Goal: Task Accomplishment & Management: Complete application form

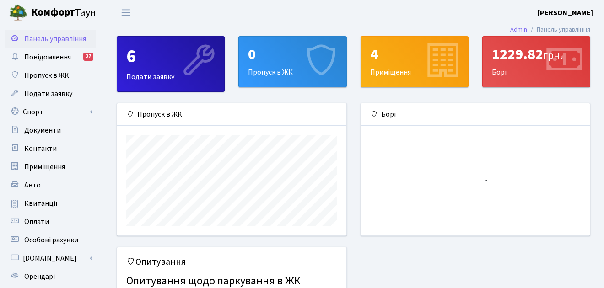
scroll to position [132, 229]
click at [262, 67] on div "0 Пропуск в ЖК" at bounding box center [292, 62] width 107 height 50
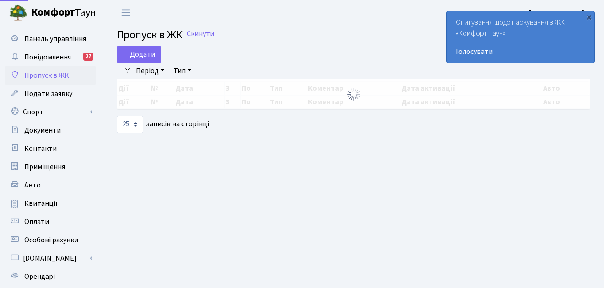
select select "25"
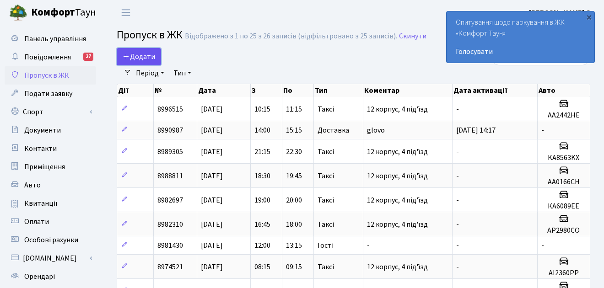
click at [150, 55] on span "Додати" at bounding box center [139, 57] width 33 height 10
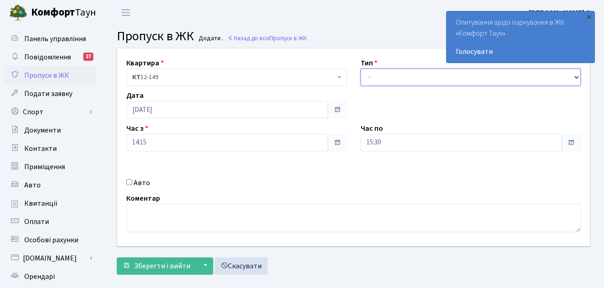
click at [394, 78] on select "- Доставка Таксі Гості Сервіс" at bounding box center [471, 77] width 221 height 17
select select "1"
click at [361, 69] on select "- Доставка Таксі Гості Сервіс" at bounding box center [471, 77] width 221 height 17
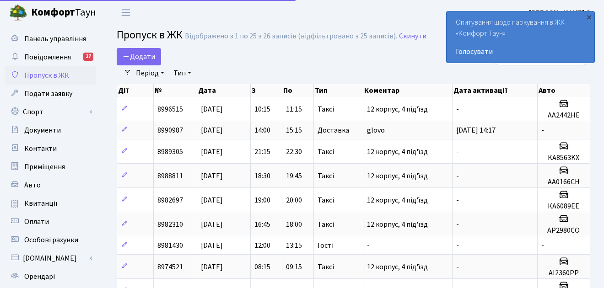
select select "25"
click at [590, 20] on div "×" at bounding box center [589, 16] width 9 height 9
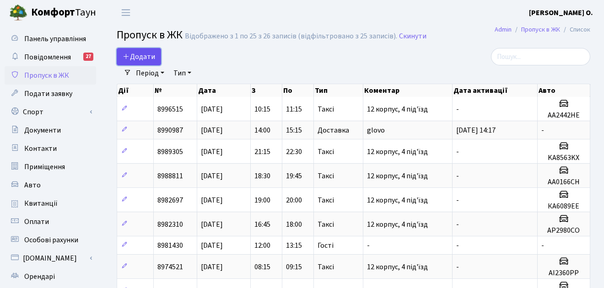
click at [151, 60] on span "Додати" at bounding box center [139, 57] width 33 height 10
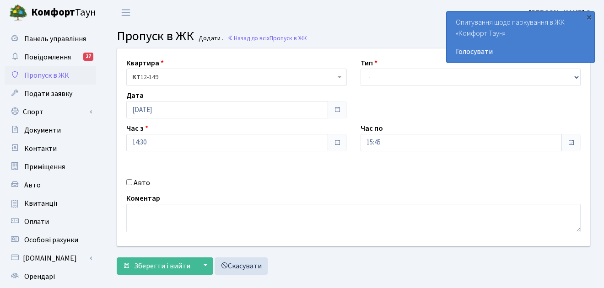
click at [392, 86] on div "Квартира <b>КТ</b>&nbsp;&nbsp;&nbsp;&nbsp;12-149 <b>КТ2</b>&nbsp;&nbsp;&nbsp;2-…" at bounding box center [353, 148] width 487 height 198
click at [392, 82] on select "- Доставка Таксі Гості Сервіс" at bounding box center [471, 77] width 221 height 17
select select "1"
click at [361, 69] on select "- Доставка Таксі Гості Сервіс" at bounding box center [471, 77] width 221 height 17
click at [132, 183] on input "Авто" at bounding box center [129, 182] width 6 height 6
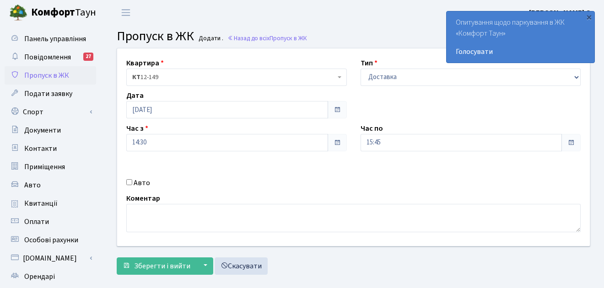
checkbox input "true"
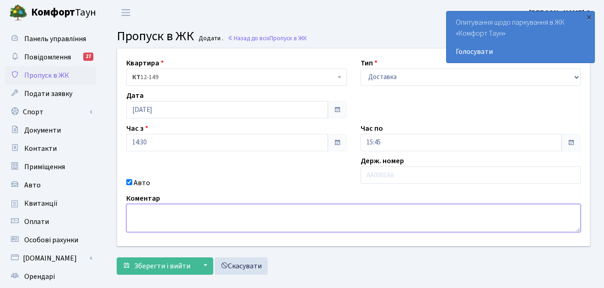
click at [192, 222] on textarea at bounding box center [353, 218] width 455 height 28
type textarea "glovo"
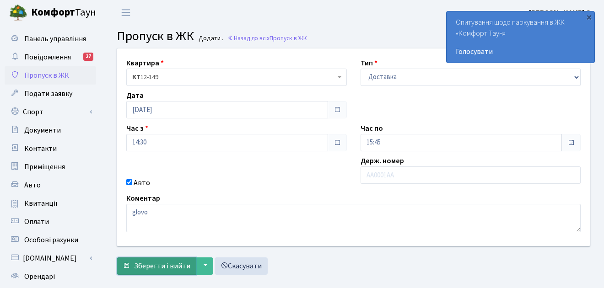
click at [167, 269] on span "Зберегти і вийти" at bounding box center [162, 266] width 56 height 10
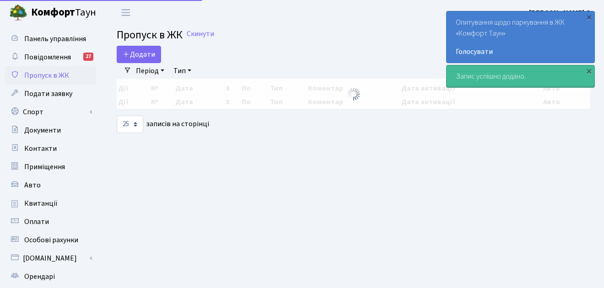
select select "25"
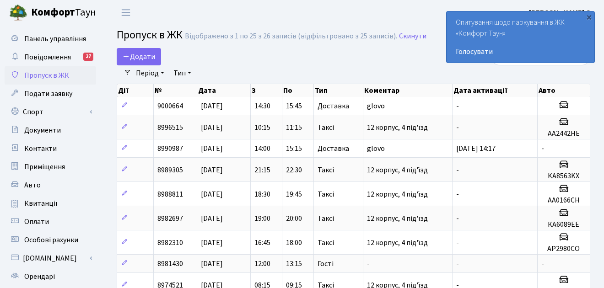
click at [391, 56] on div "Додати" at bounding box center [272, 56] width 311 height 17
